Goal: Transaction & Acquisition: Download file/media

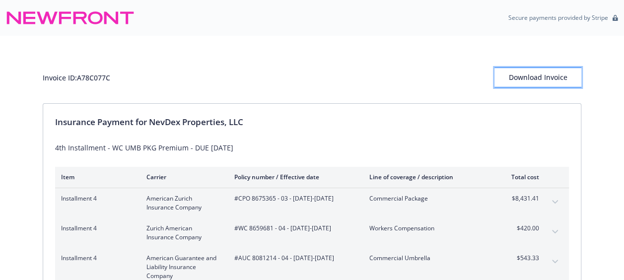
click at [549, 76] on div "Download Invoice" at bounding box center [537, 77] width 87 height 19
